Goal: Navigation & Orientation: Find specific page/section

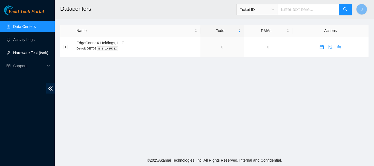
click at [24, 52] on link "Hardware Test (isok)" at bounding box center [30, 53] width 35 height 4
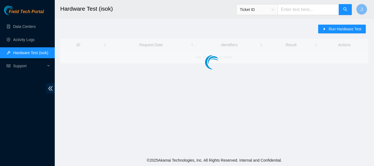
click at [24, 52] on link "Hardware Test (isok)" at bounding box center [30, 53] width 35 height 4
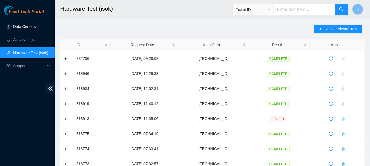
click at [22, 25] on link "Data Centers" at bounding box center [24, 26] width 22 height 4
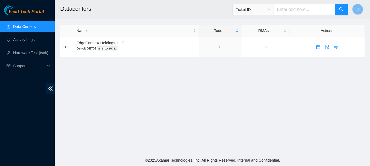
click at [22, 25] on link "Data Centers" at bounding box center [24, 26] width 22 height 4
click at [21, 40] on link "Activity Logs" at bounding box center [24, 40] width 22 height 4
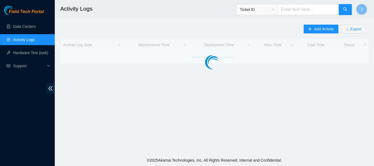
click at [21, 40] on link "Activity Logs" at bounding box center [24, 40] width 22 height 4
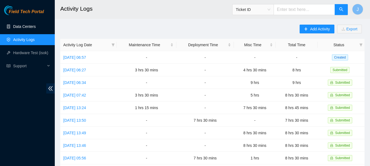
click at [21, 27] on link "Data Centers" at bounding box center [24, 26] width 22 height 4
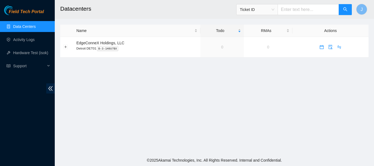
click at [21, 27] on link "Data Centers" at bounding box center [24, 26] width 22 height 4
click at [66, 47] on button "Expand row" at bounding box center [66, 47] width 4 height 4
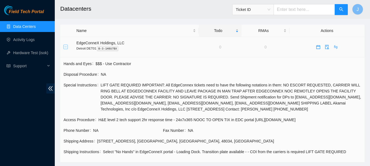
click at [66, 47] on button "Collapse row" at bounding box center [66, 47] width 4 height 4
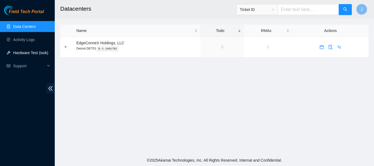
click at [24, 52] on link "Hardware Test (isok)" at bounding box center [30, 53] width 35 height 4
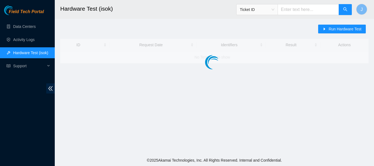
click at [24, 52] on link "Hardware Test (isok)" at bounding box center [30, 53] width 35 height 4
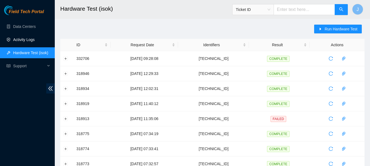
click at [25, 40] on link "Activity Logs" at bounding box center [24, 40] width 22 height 4
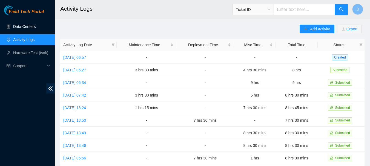
click at [25, 28] on link "Data Centers" at bounding box center [24, 26] width 22 height 4
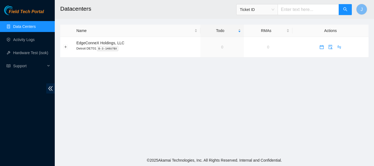
click at [25, 28] on link "Data Centers" at bounding box center [24, 26] width 22 height 4
